Goal: Book appointment/travel/reservation

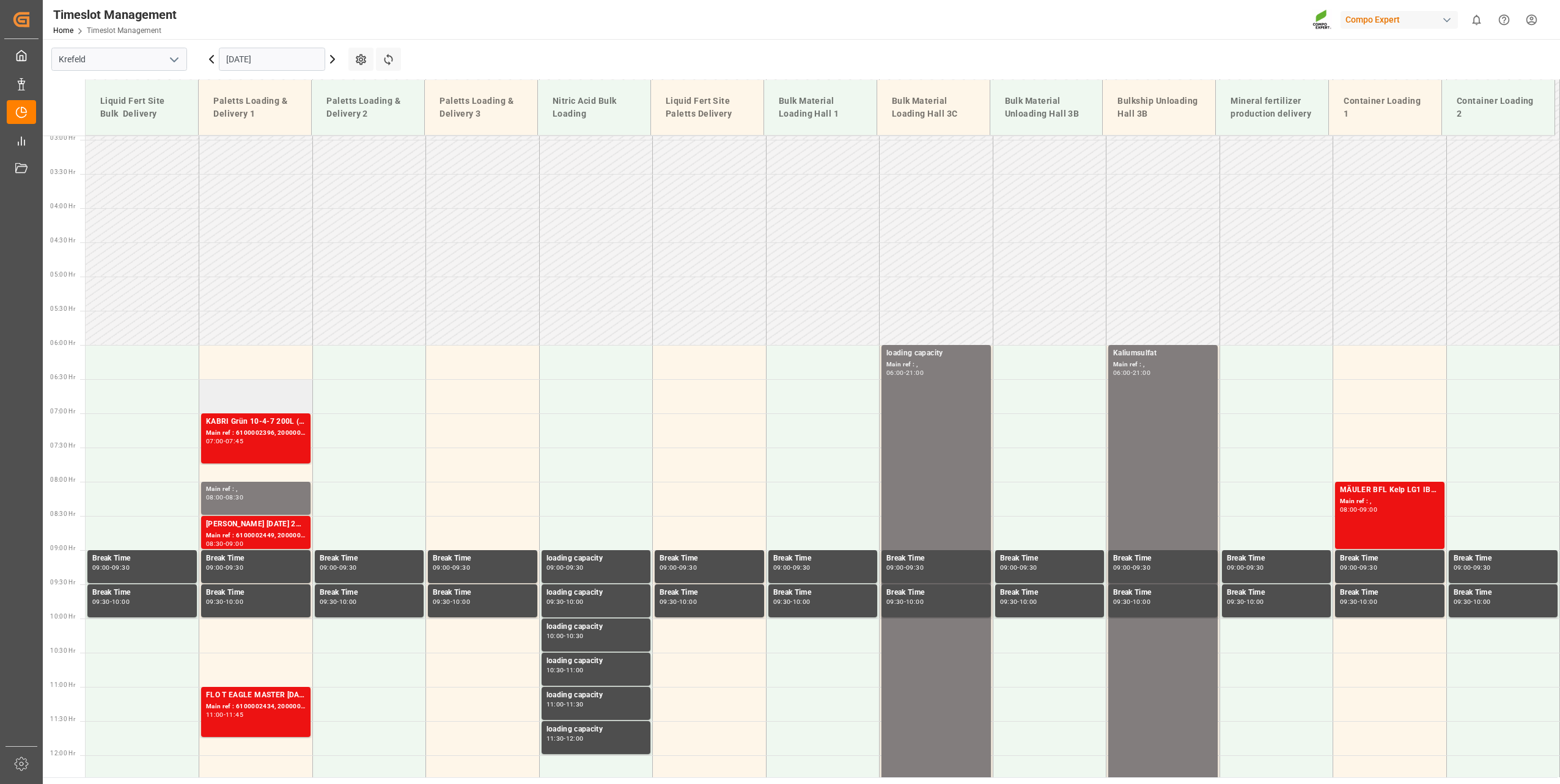
scroll to position [178, 0]
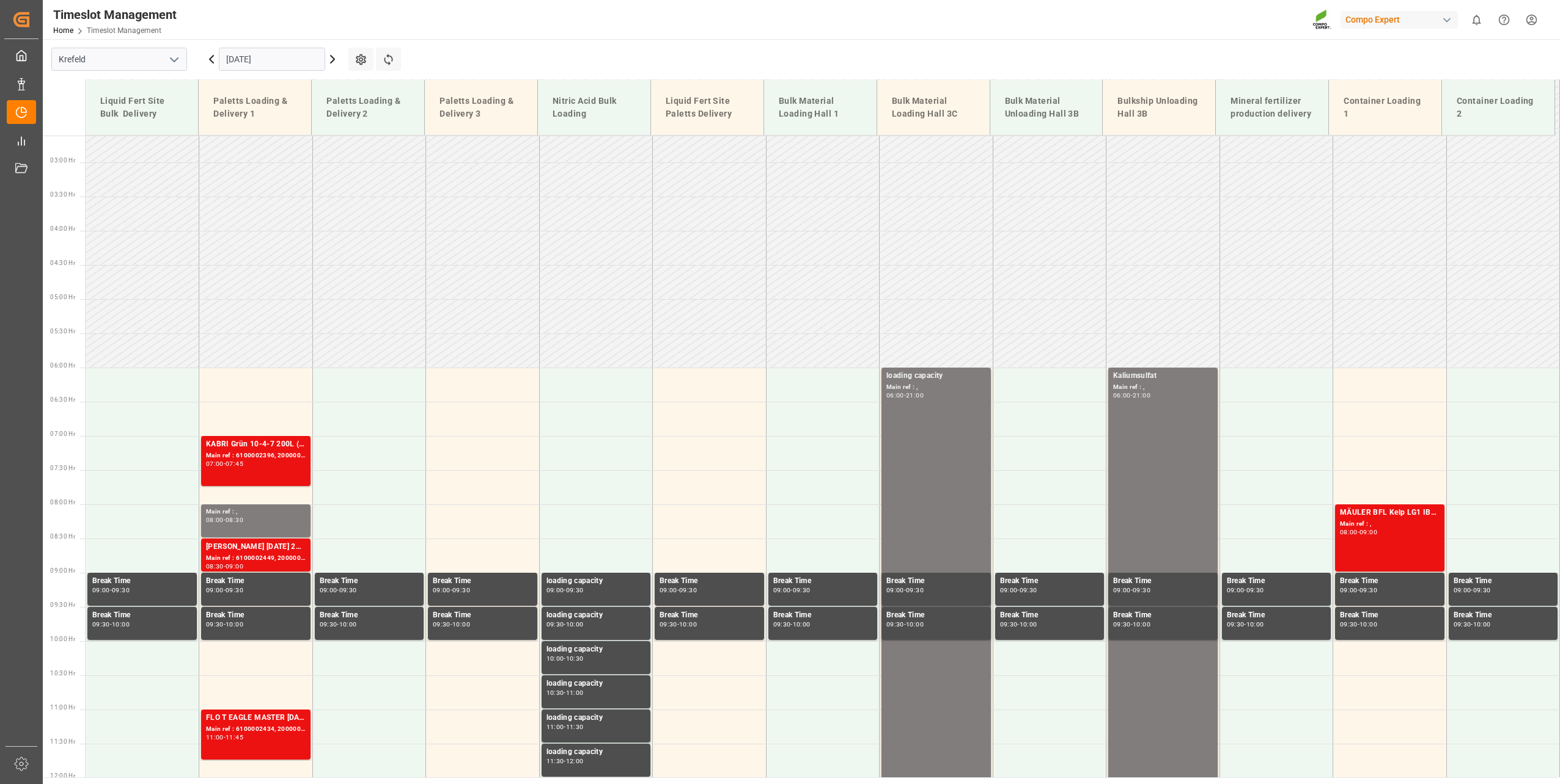
click at [258, 56] on input "[DATE]" at bounding box center [272, 60] width 107 height 23
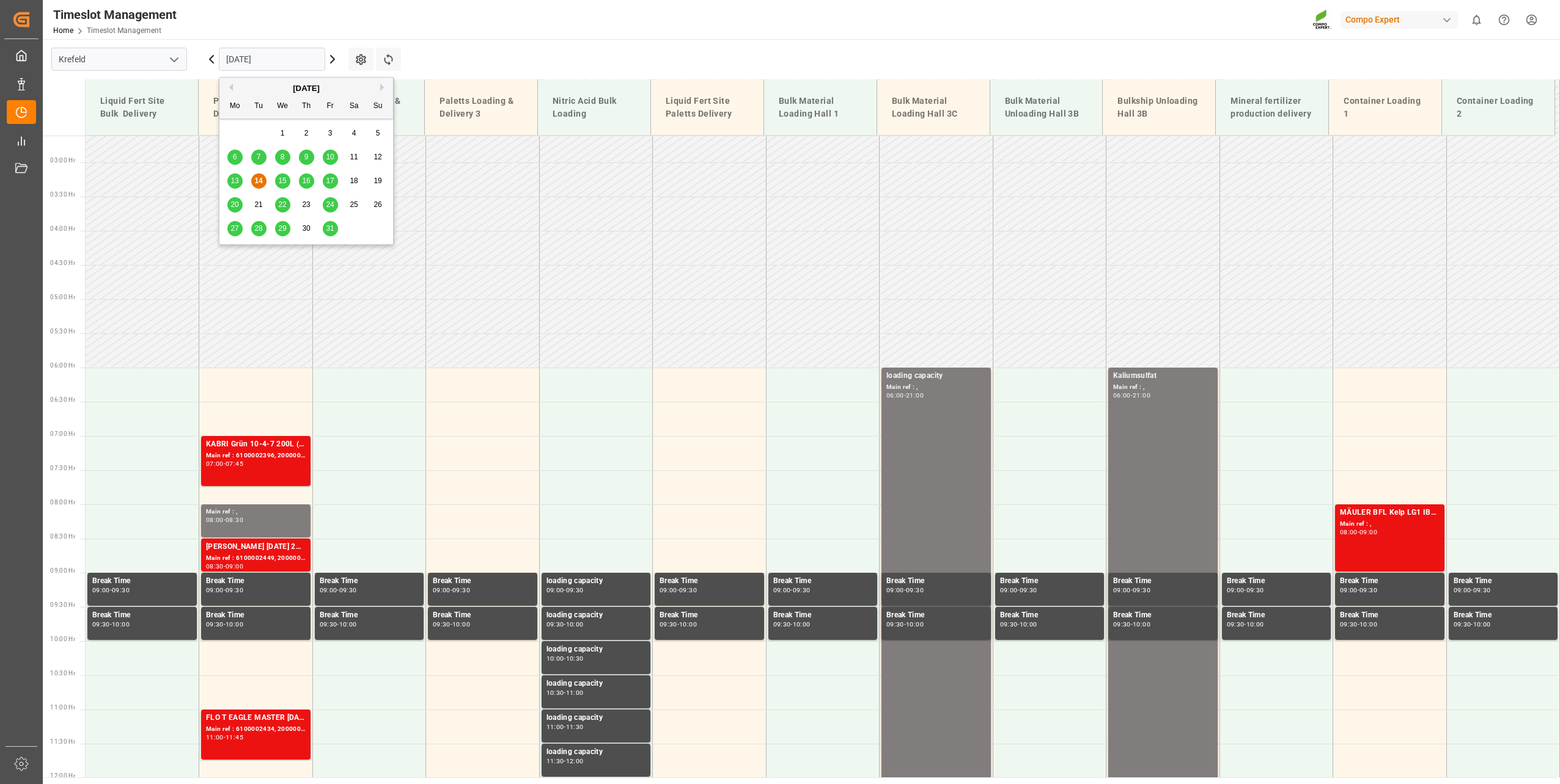
click at [286, 175] on div "15" at bounding box center [283, 181] width 16 height 15
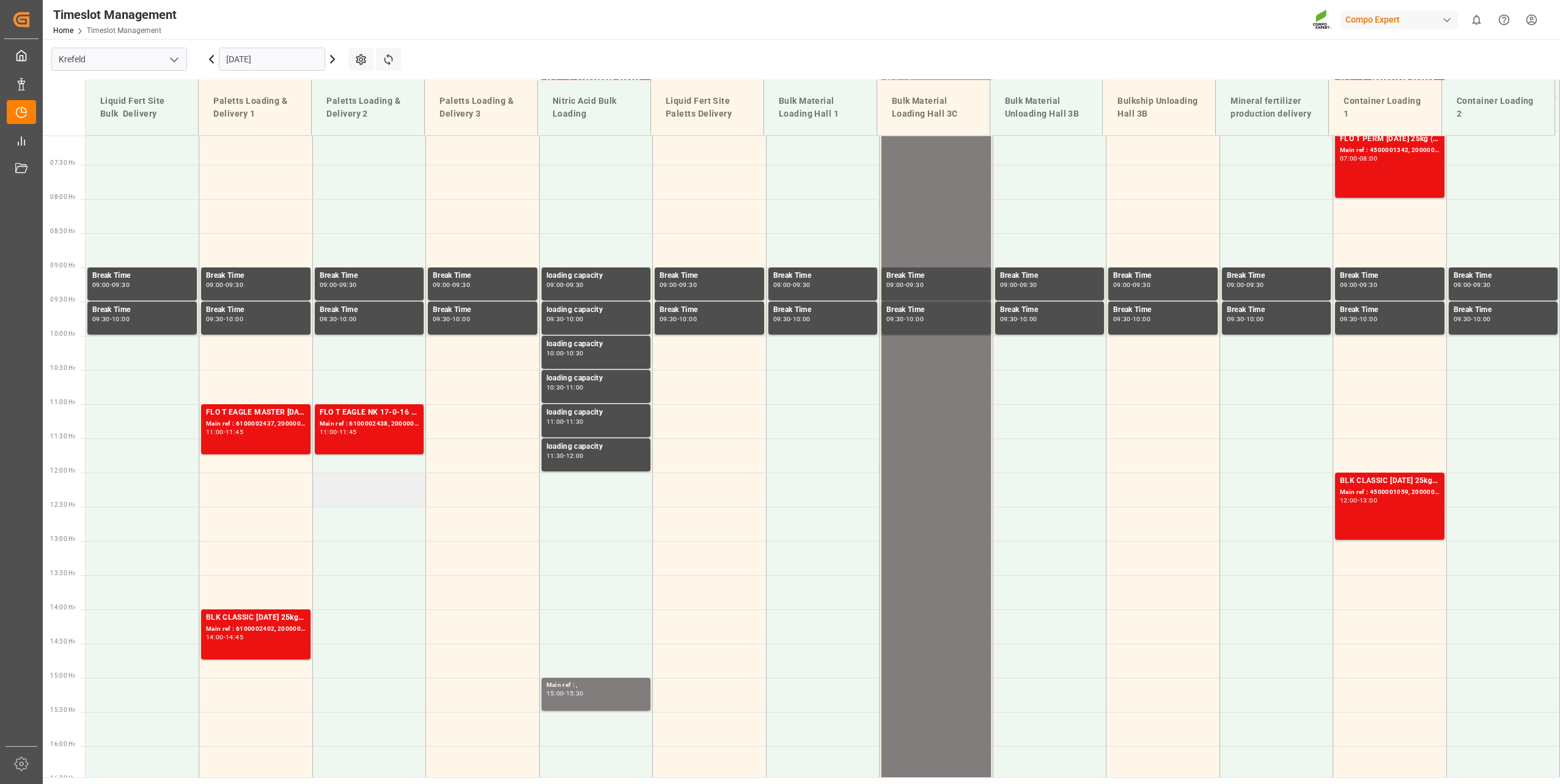
scroll to position [422, 0]
